Goal: Ask a question

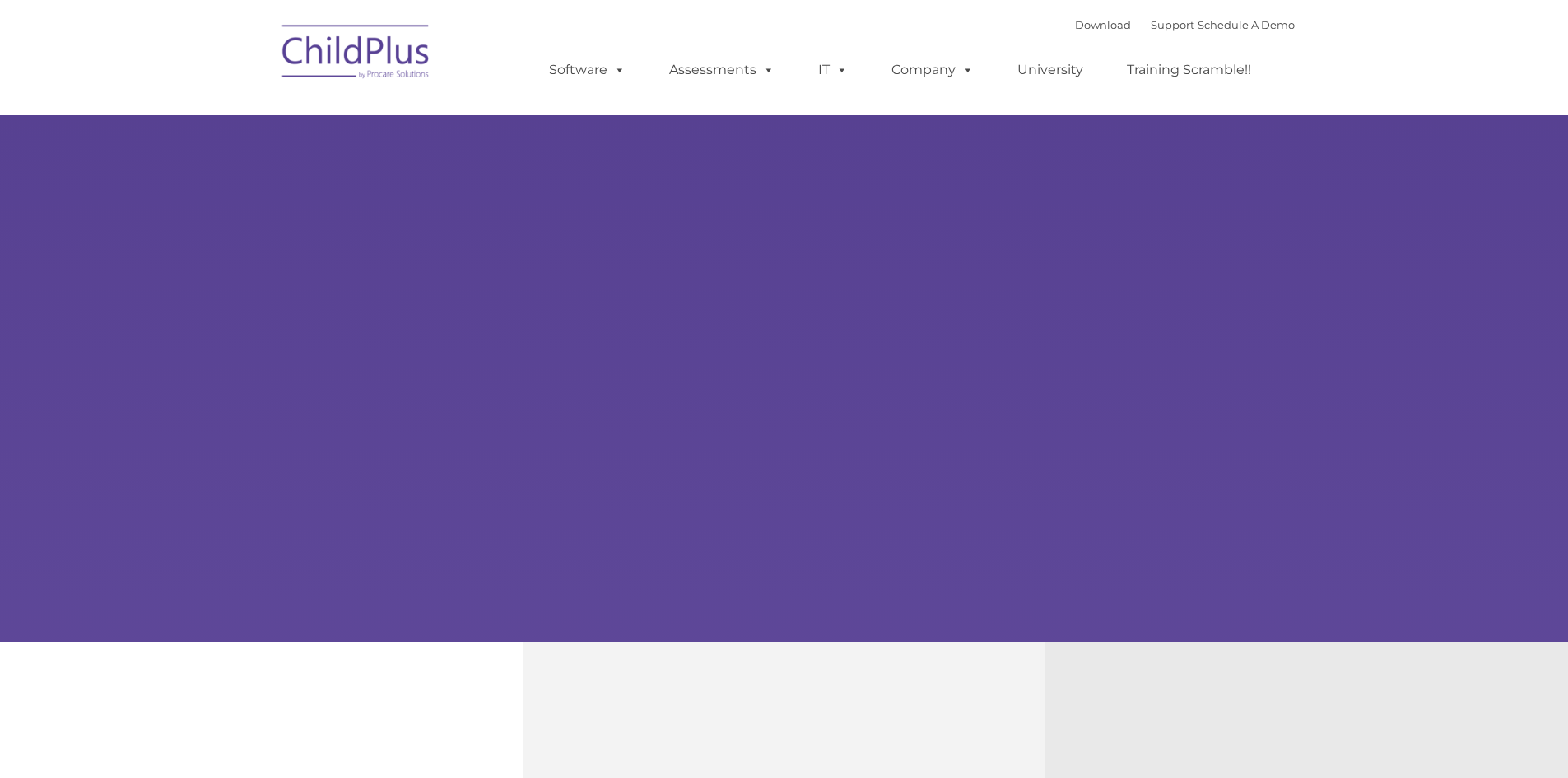
type input ""
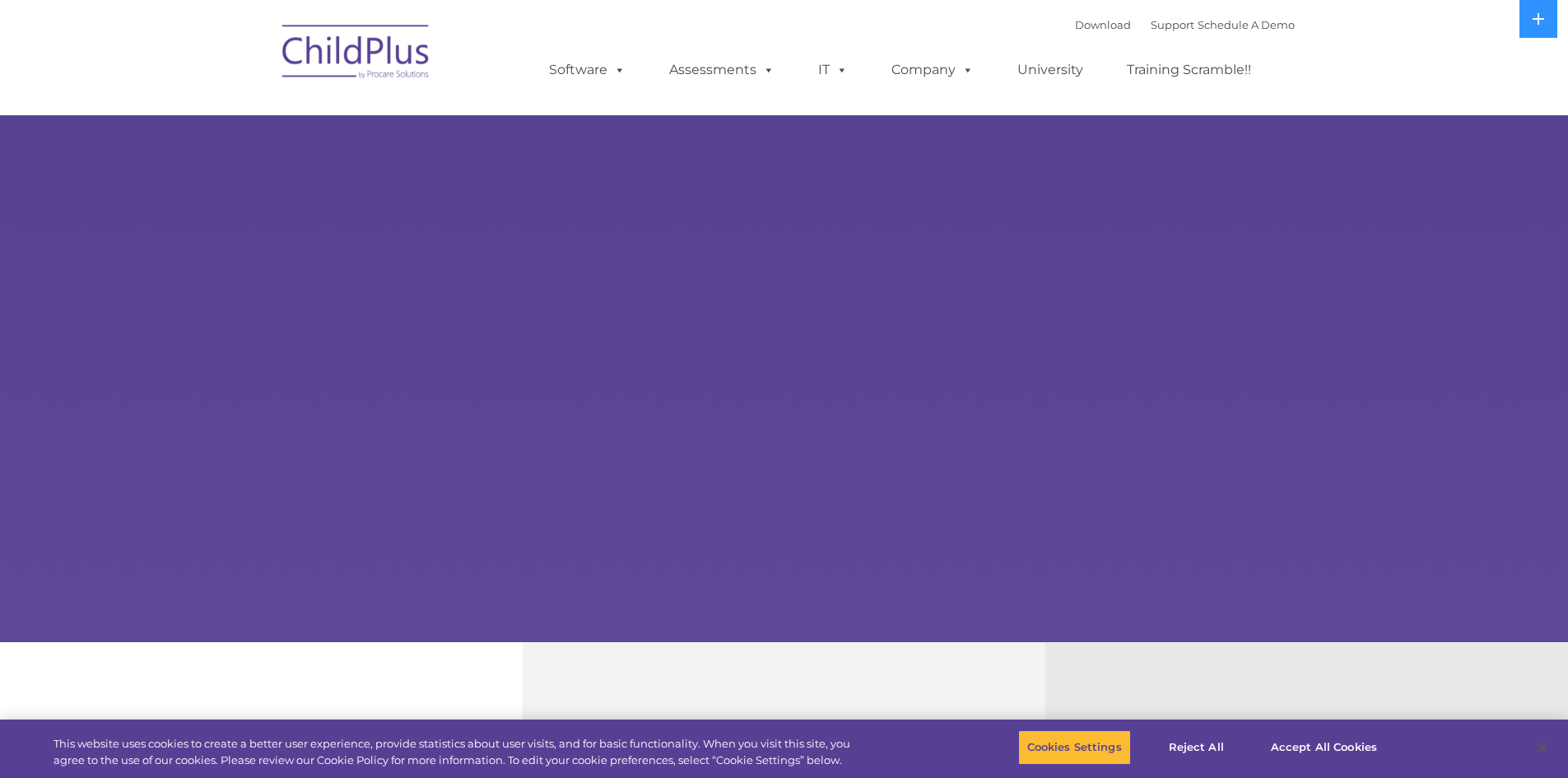
select select "MEDIUM"
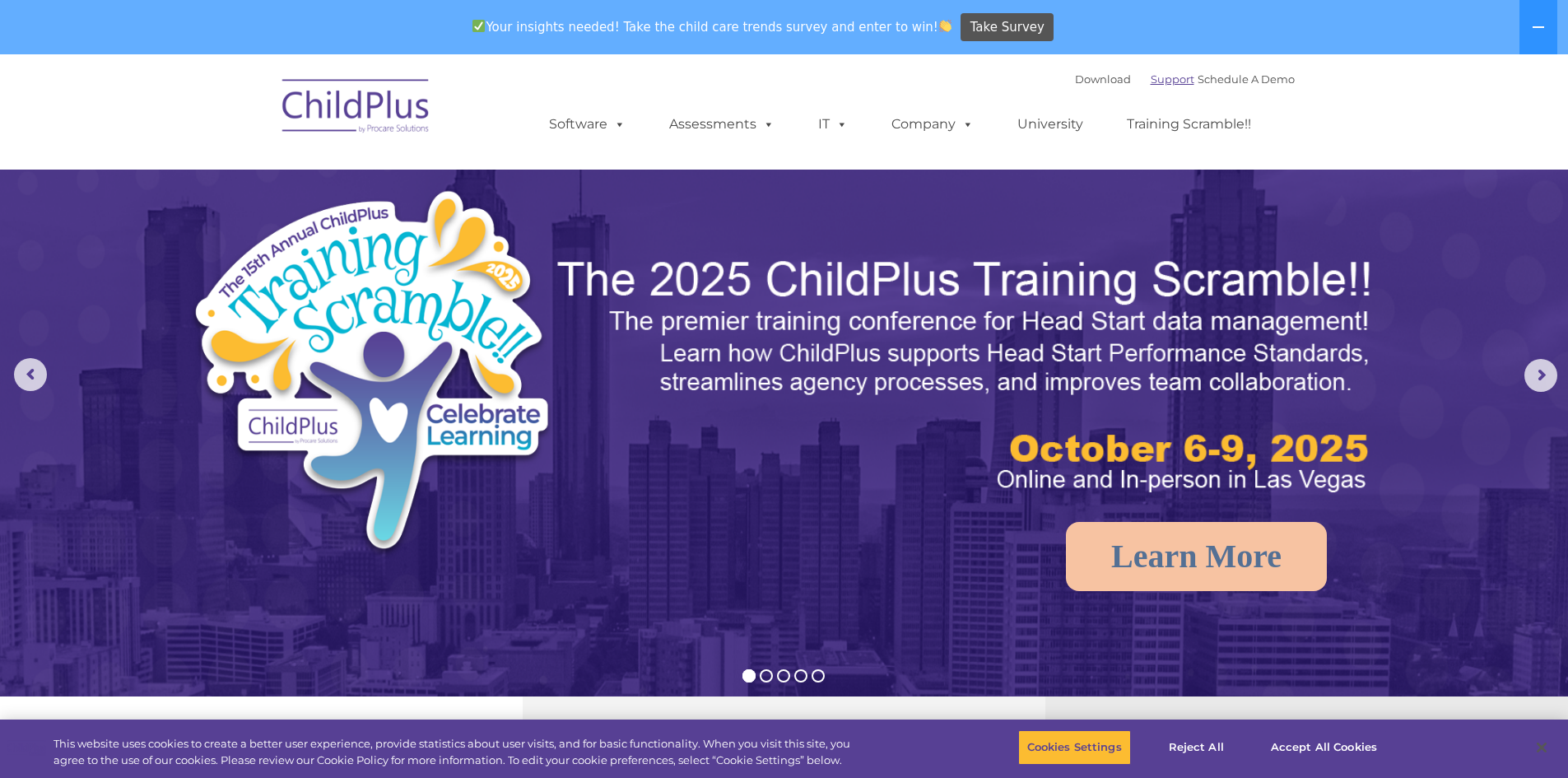
click at [1151, 76] on link "Support" at bounding box center [1173, 79] width 43 height 13
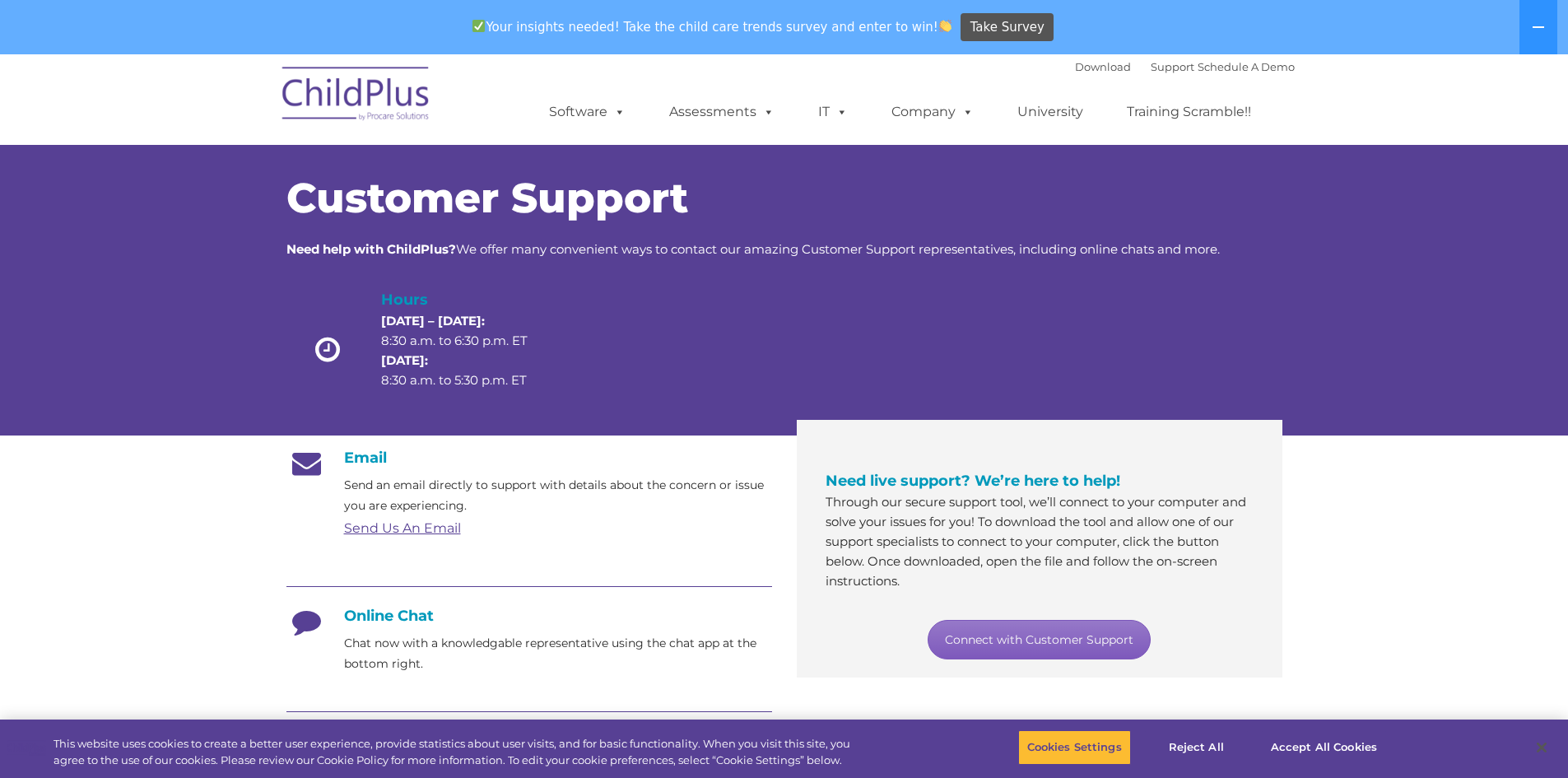
click at [1108, 644] on link "Connect with Customer Support" at bounding box center [1040, 640] width 223 height 40
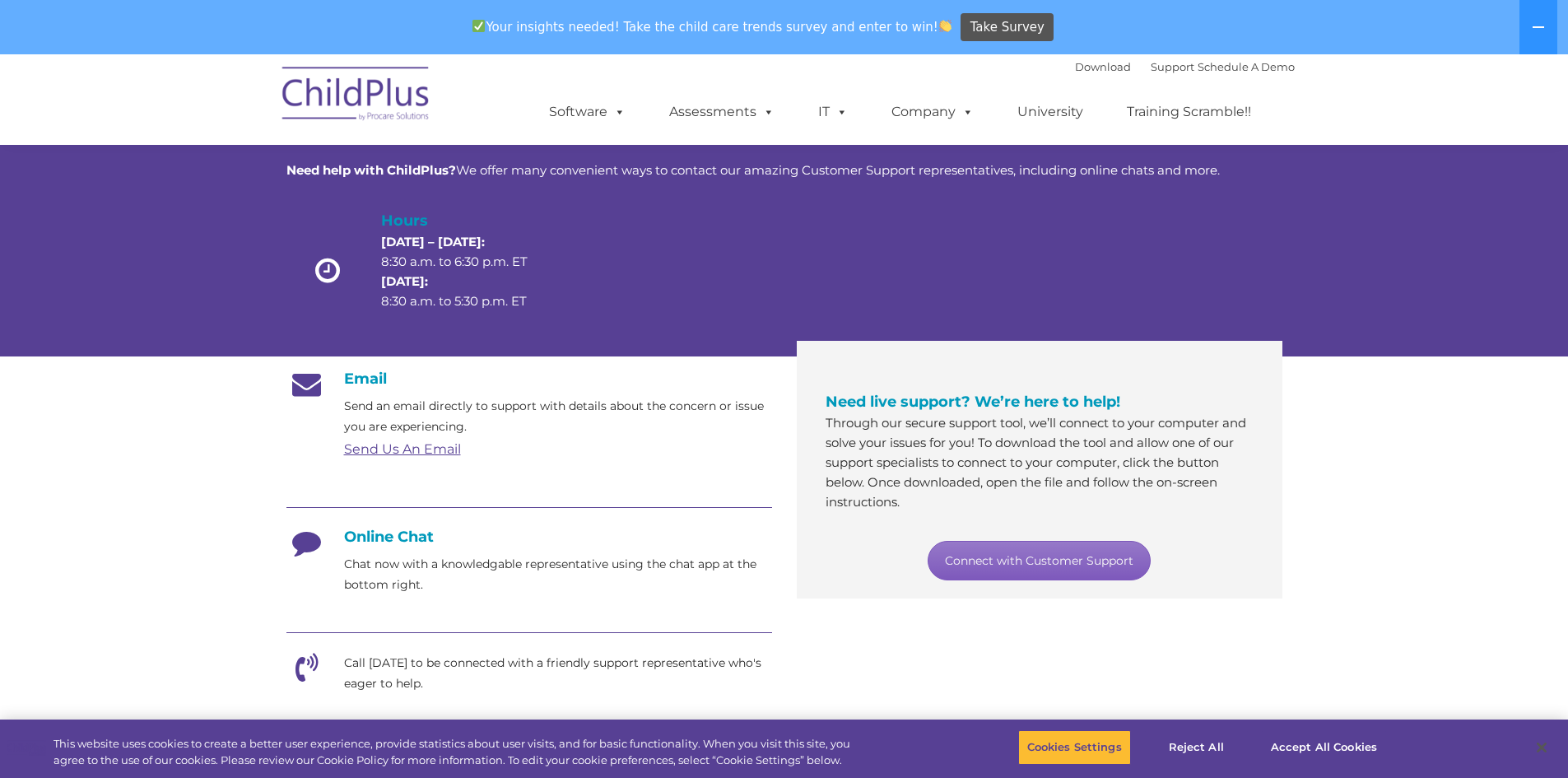
scroll to position [61, 0]
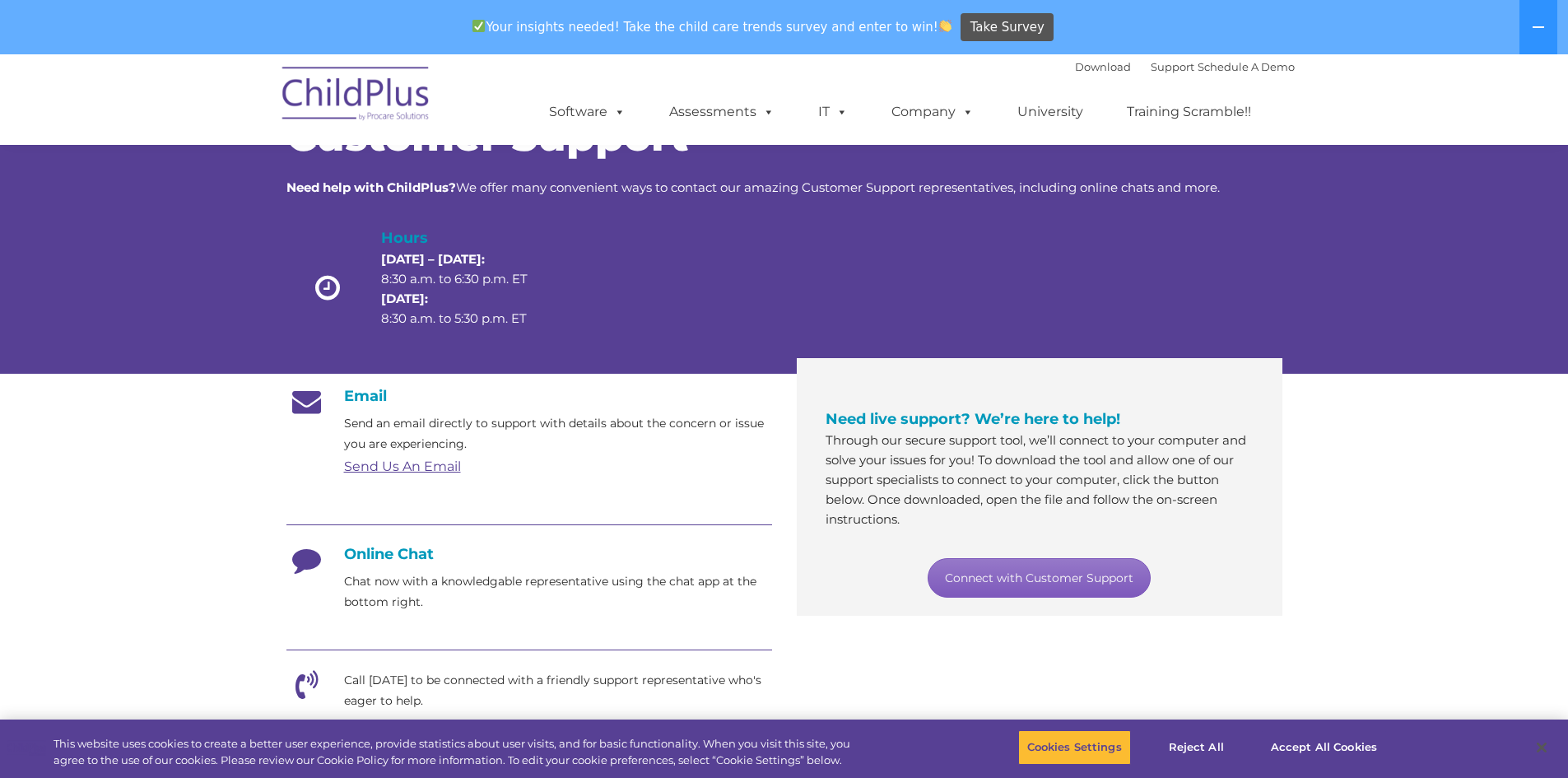
click at [1013, 571] on link "Connect with Customer Support" at bounding box center [1040, 579] width 223 height 40
